Goal: Communication & Community: Answer question/provide support

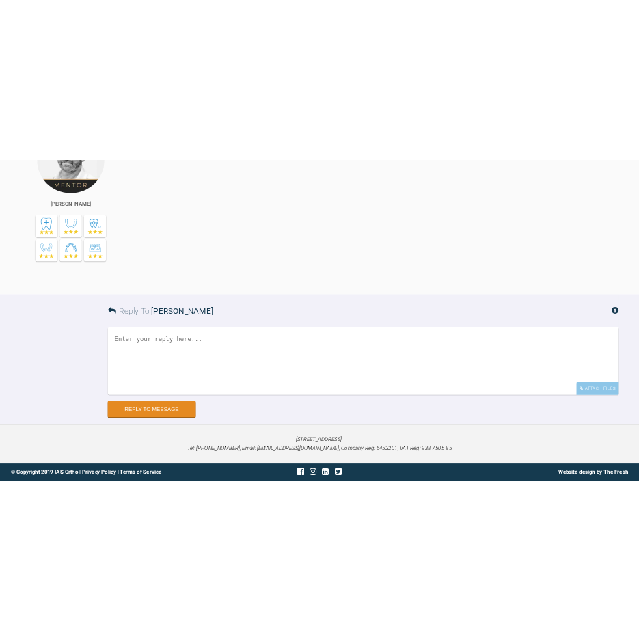
scroll to position [45566, 0]
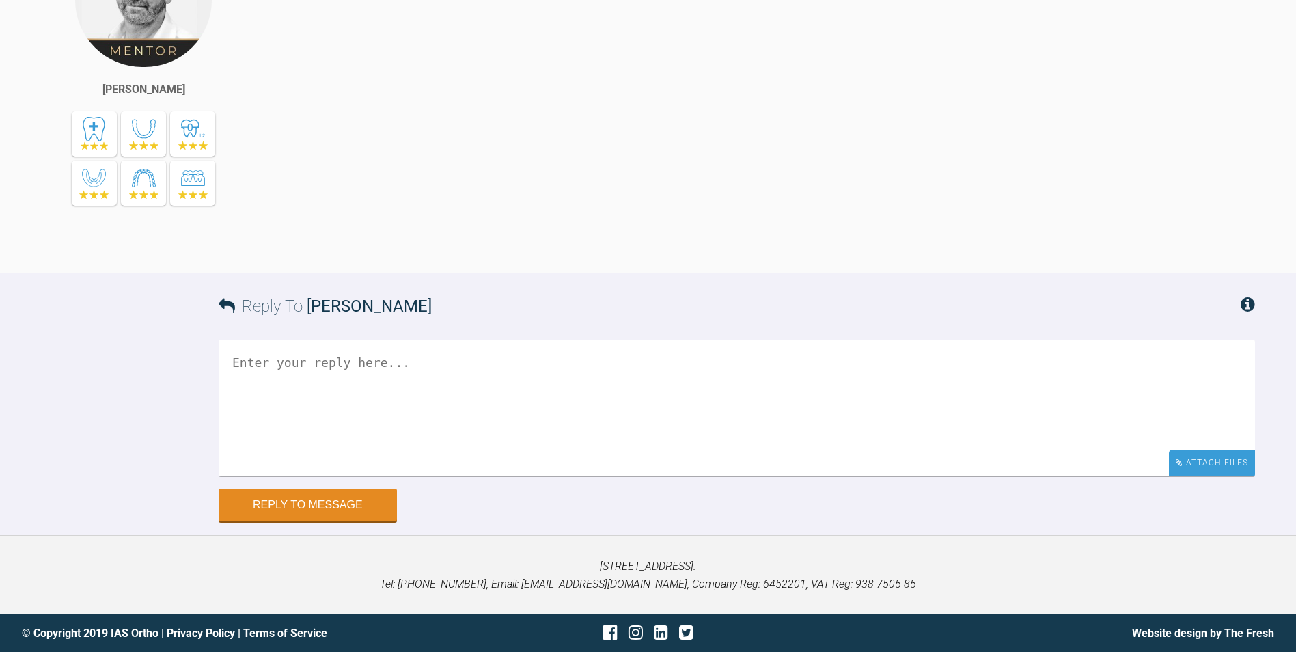
click at [1210, 461] on div "Attach Files" at bounding box center [1212, 463] width 86 height 27
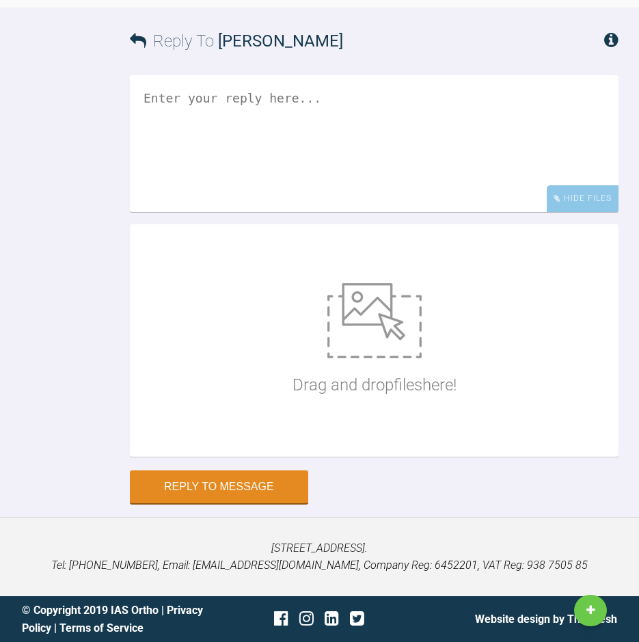
scroll to position [57331, 0]
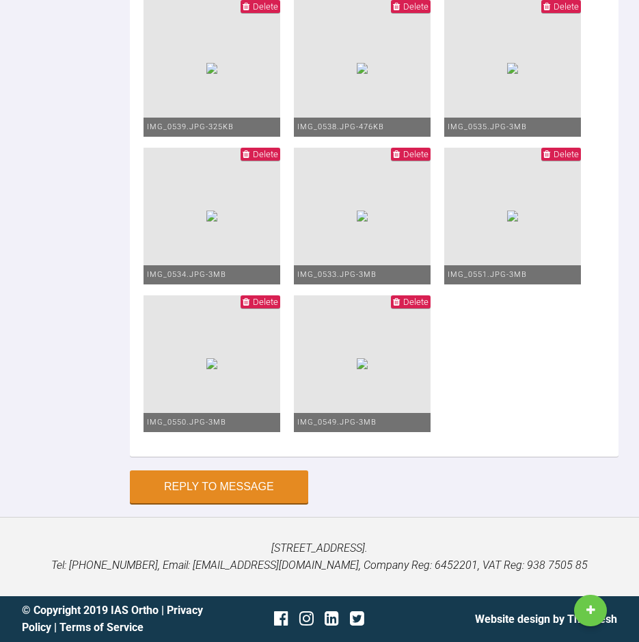
scroll to position [58758, 0]
type textarea "Photos atm, my reflection to come on Monday. Have a great weekend!"
click at [202, 481] on button "Reply to Message" at bounding box center [219, 488] width 178 height 33
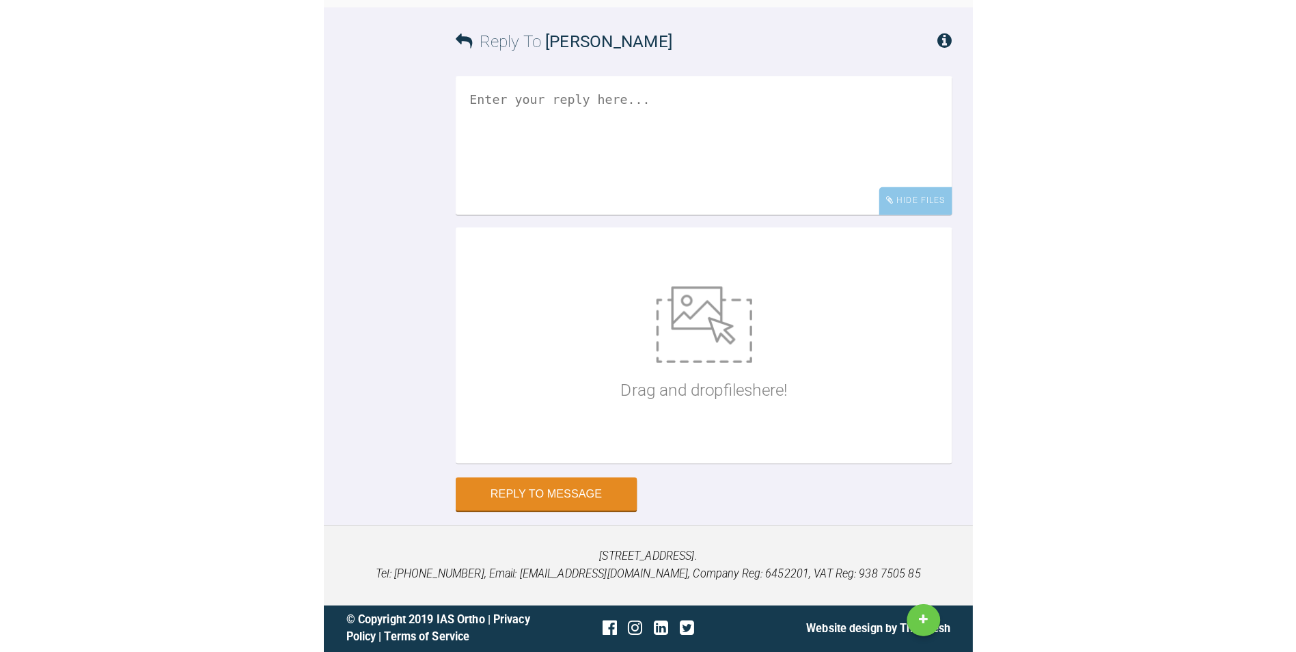
scroll to position [0, 0]
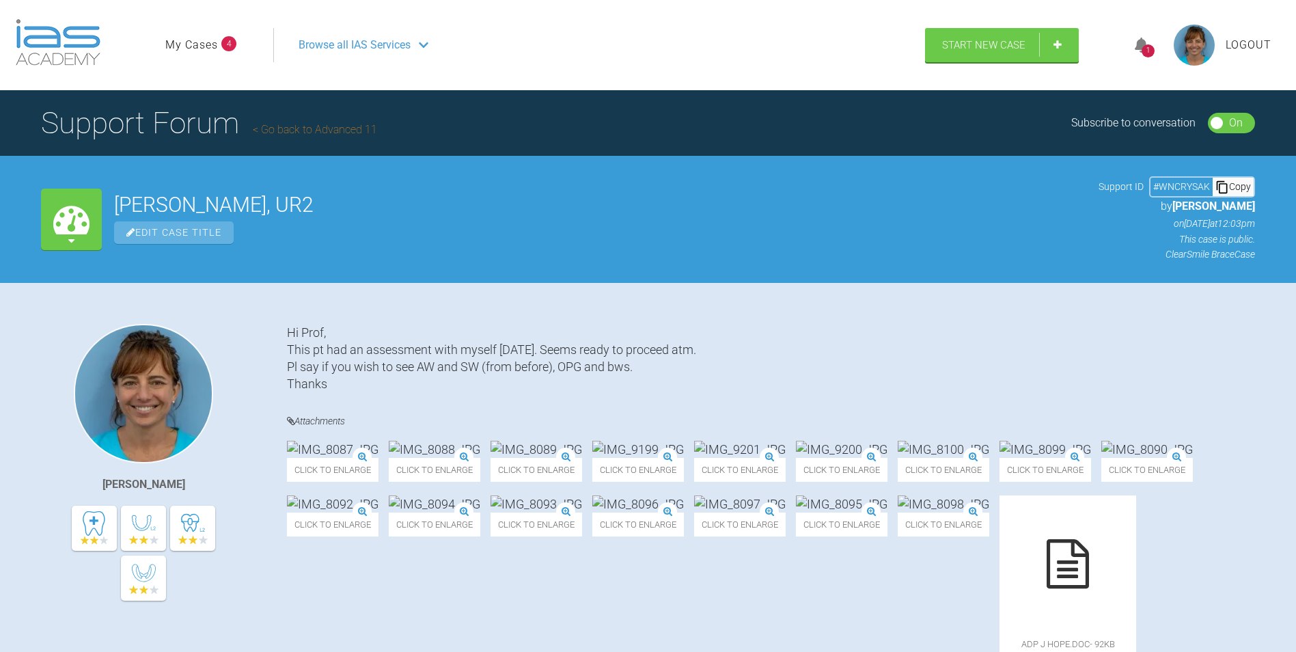
click at [1143, 46] on div "1" at bounding box center [1148, 50] width 13 height 13
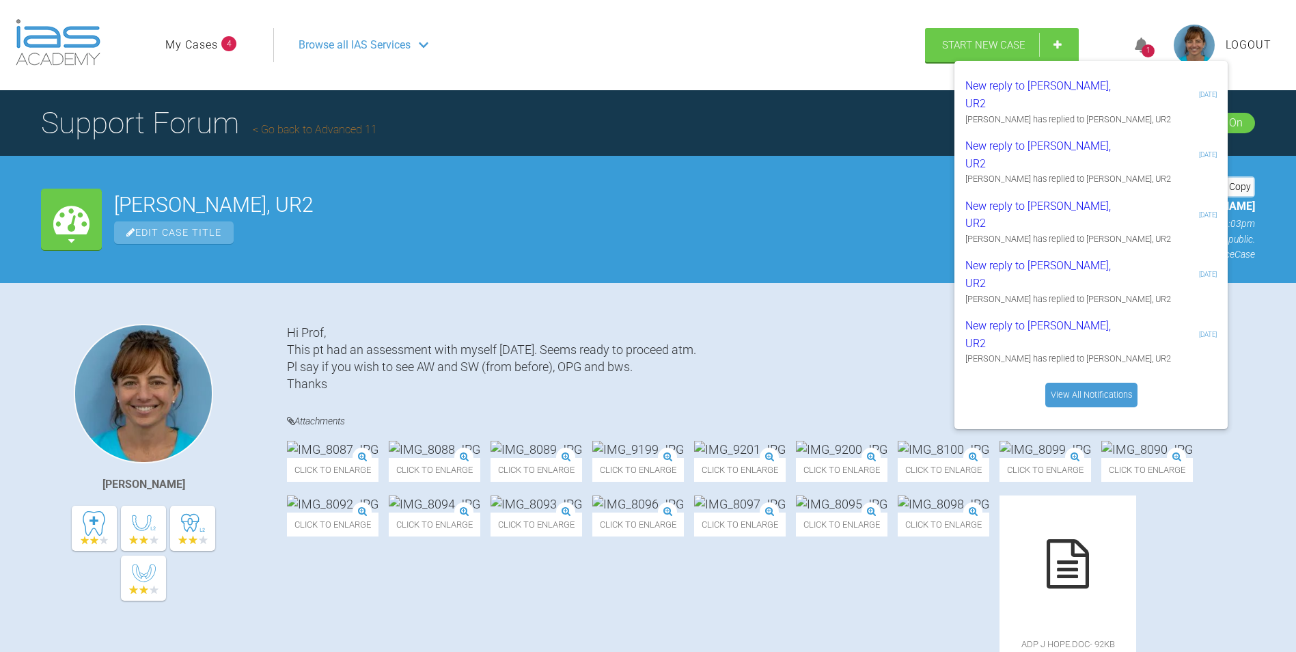
click at [1258, 43] on span "Logout" at bounding box center [1249, 45] width 46 height 18
